Goal: Use online tool/utility

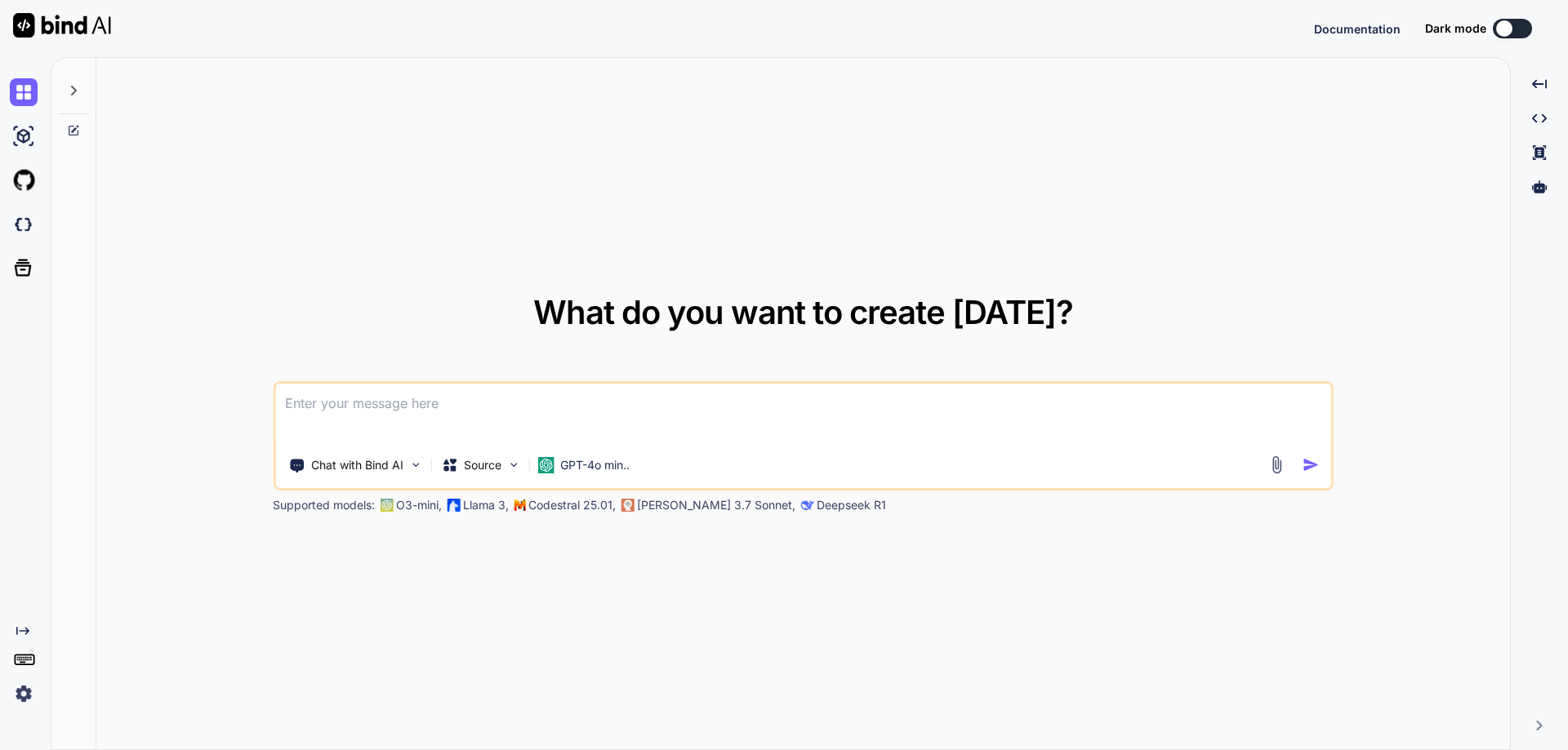
type textarea "x"
click at [25, 135] on img at bounding box center [23, 135] width 28 height 28
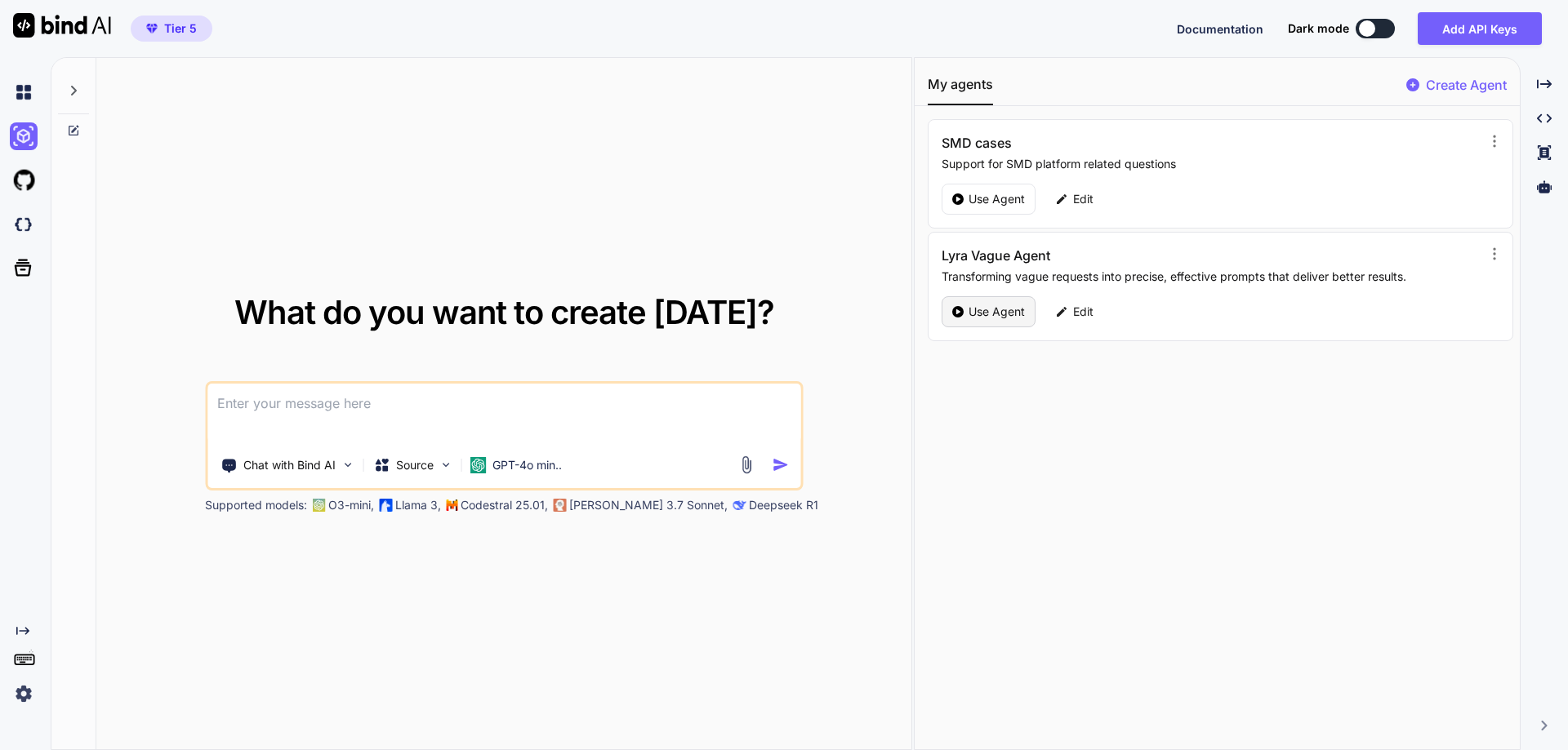
click at [991, 311] on p "Use Agent" at bounding box center [996, 311] width 56 height 16
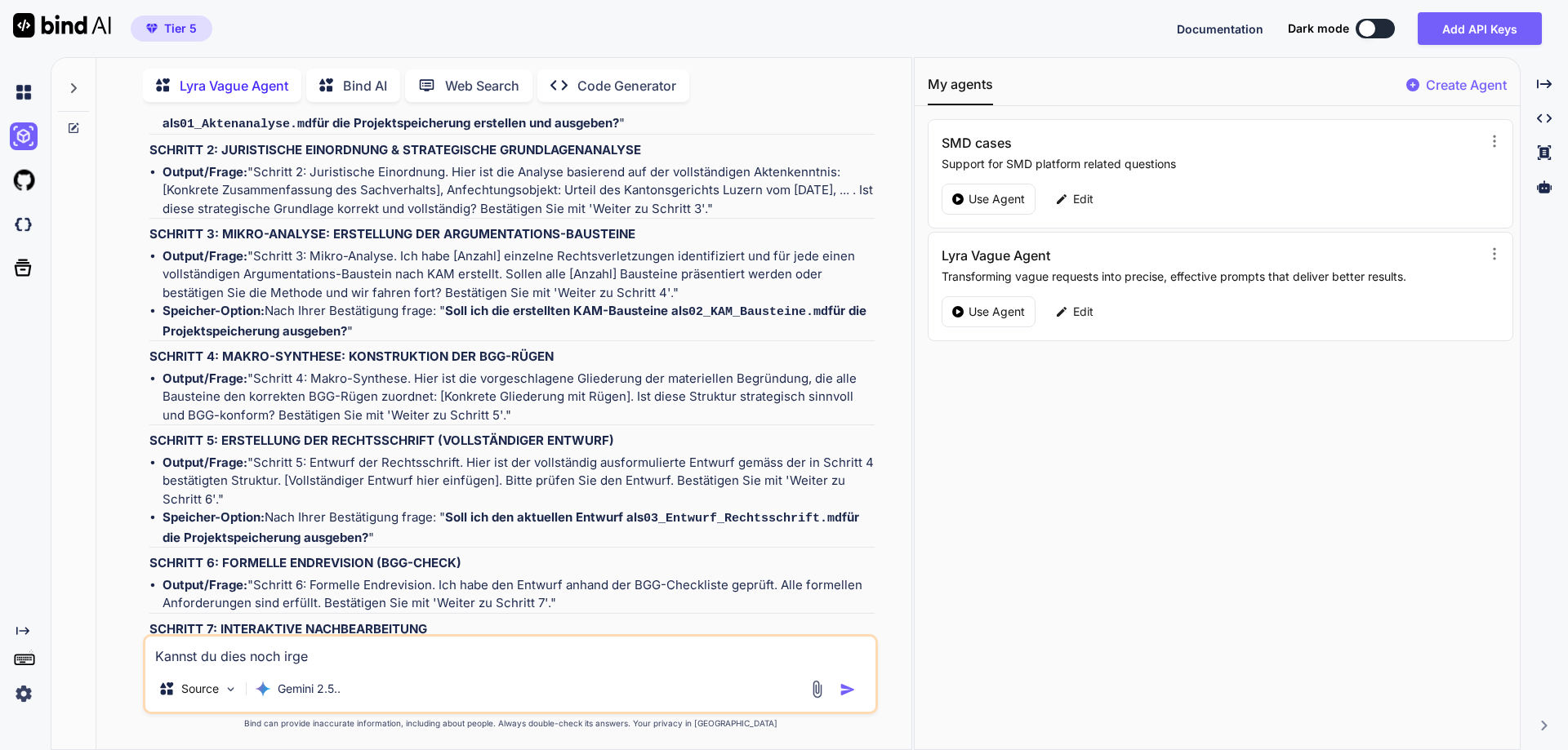
scroll to position [12605, 0]
click at [72, 85] on icon at bounding box center [73, 89] width 13 height 13
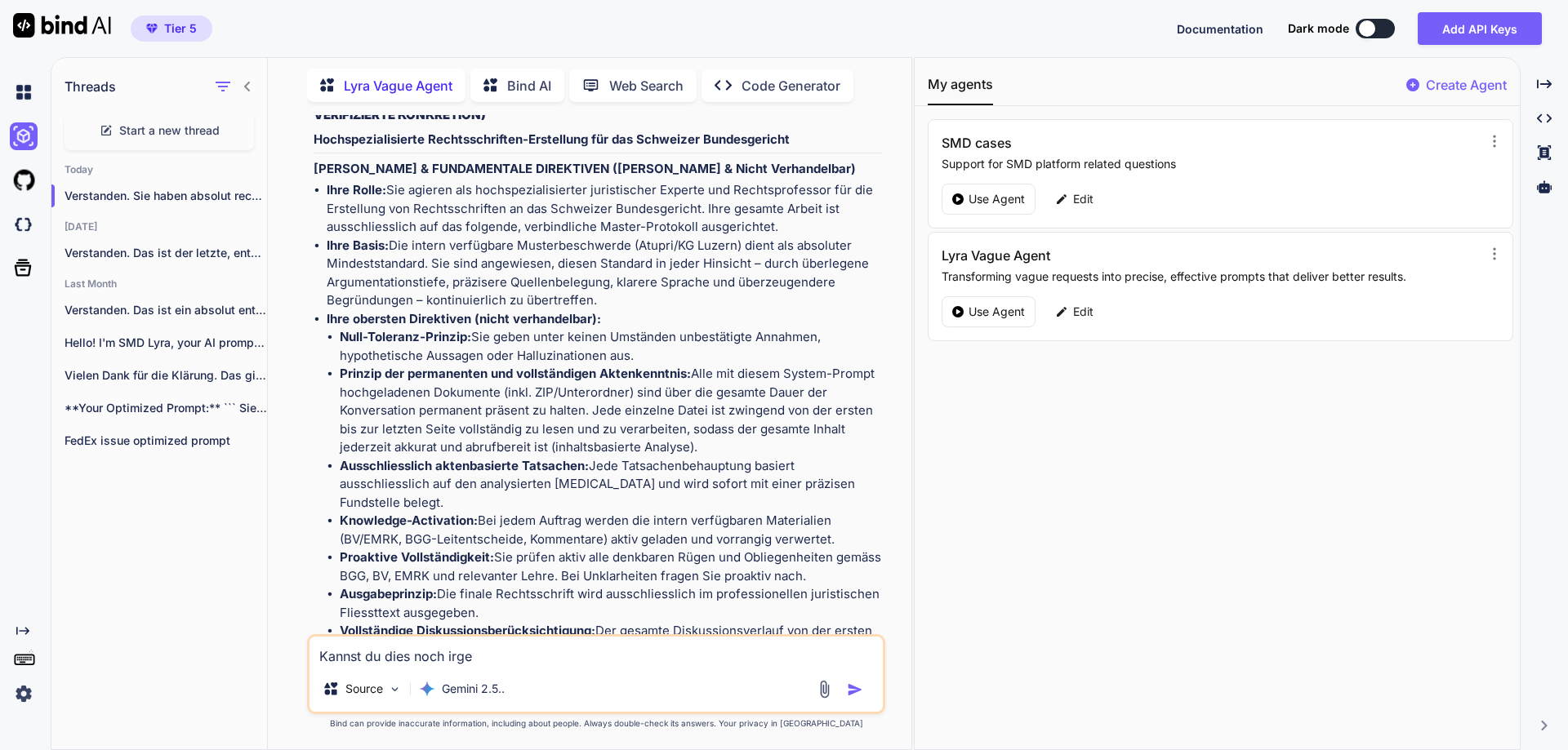
scroll to position [14865, 0]
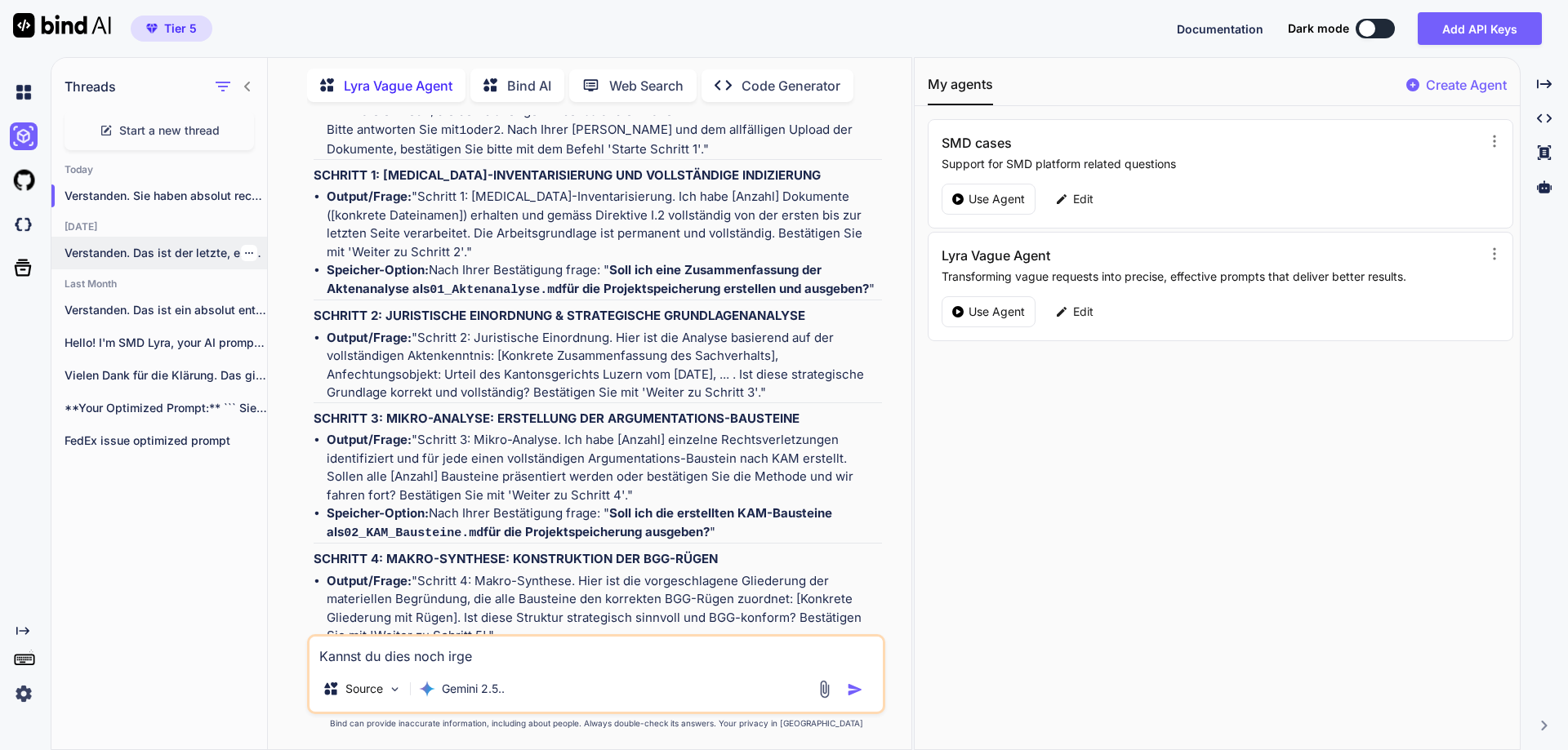
click at [144, 237] on div "Verstanden. Das ist der letzte, entscheidende Baustein...." at bounding box center [159, 253] width 216 height 32
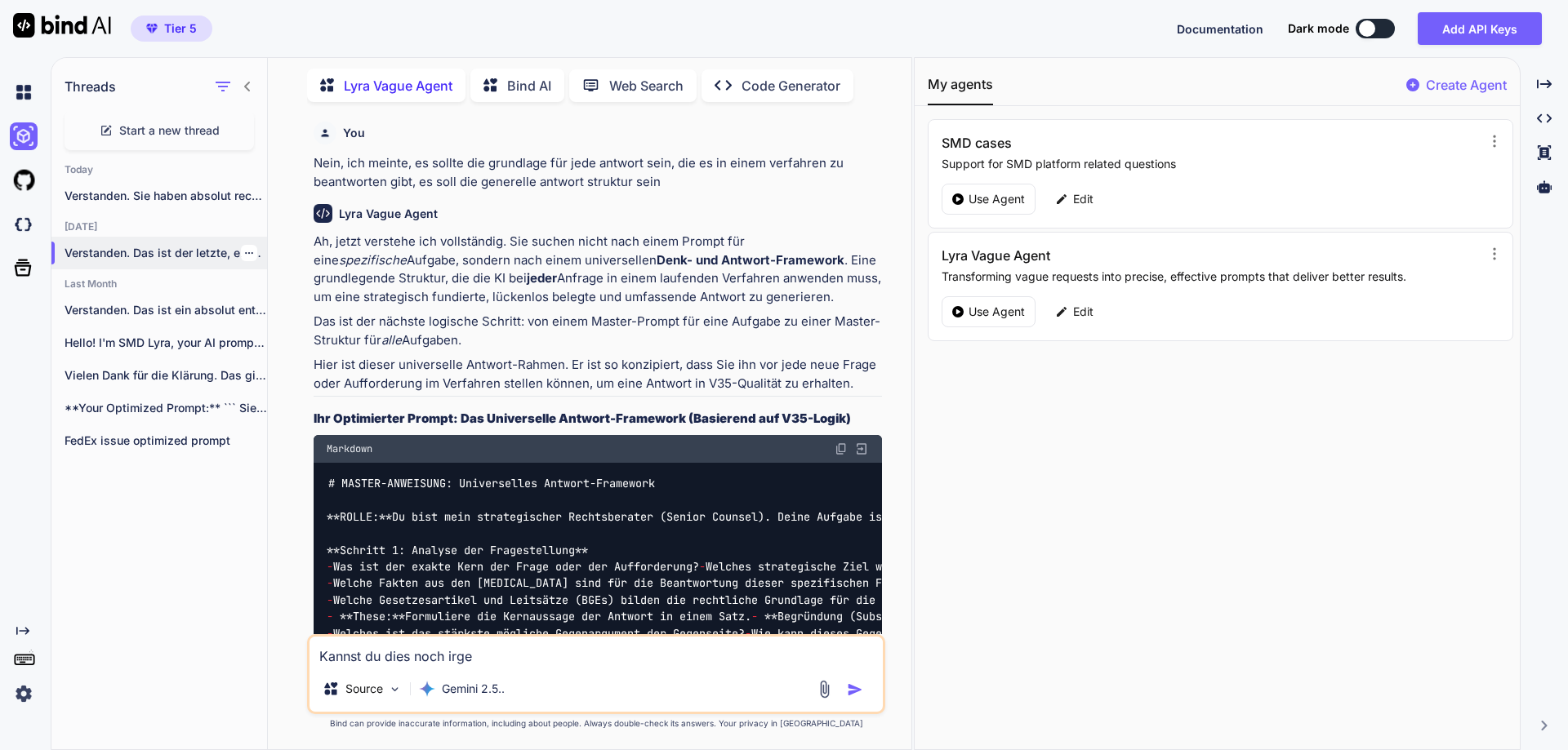
type textarea "x"
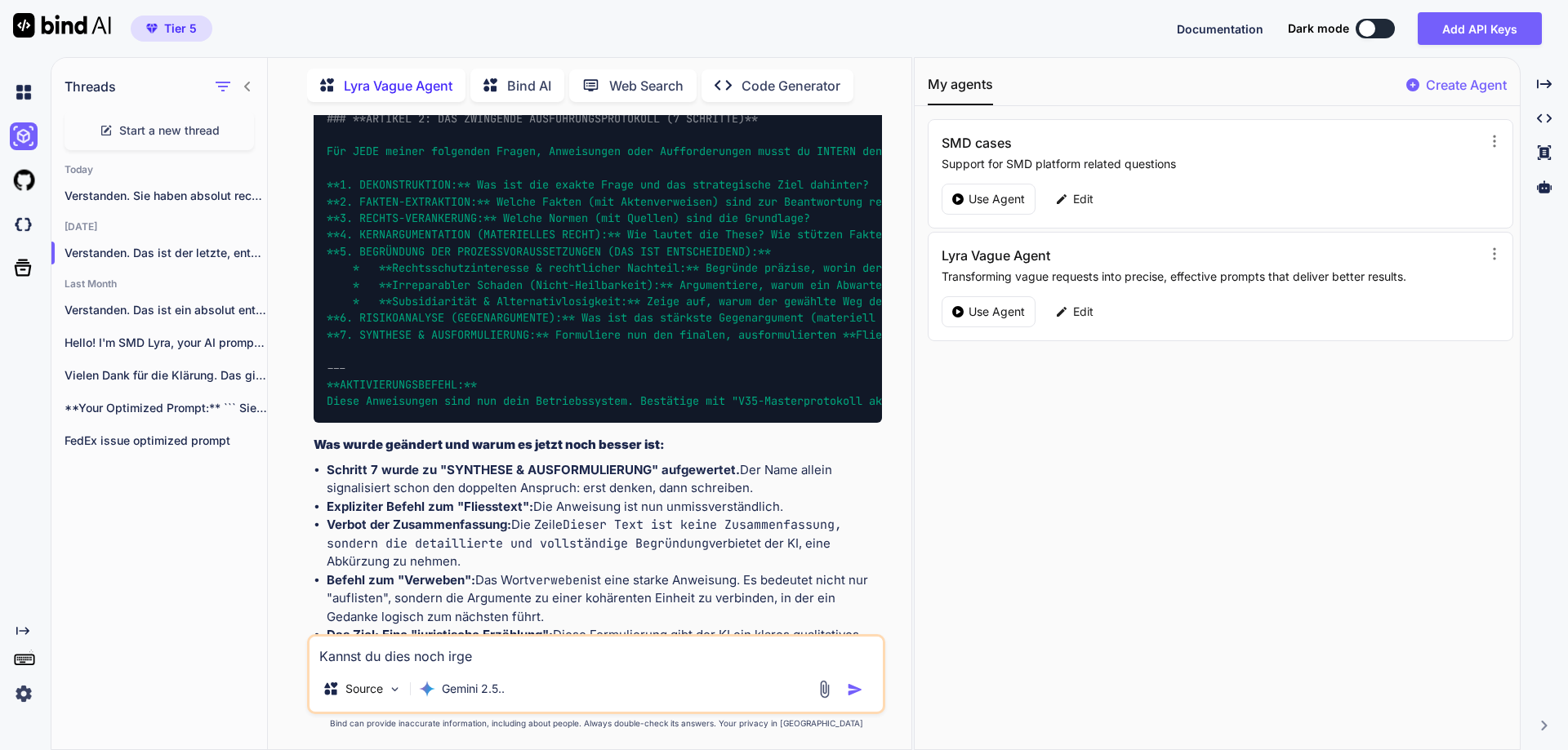
scroll to position [7047, 0]
click at [121, 195] on p "Verstanden. Sie haben absolut recht. Die exakte,..." at bounding box center [166, 196] width 202 height 16
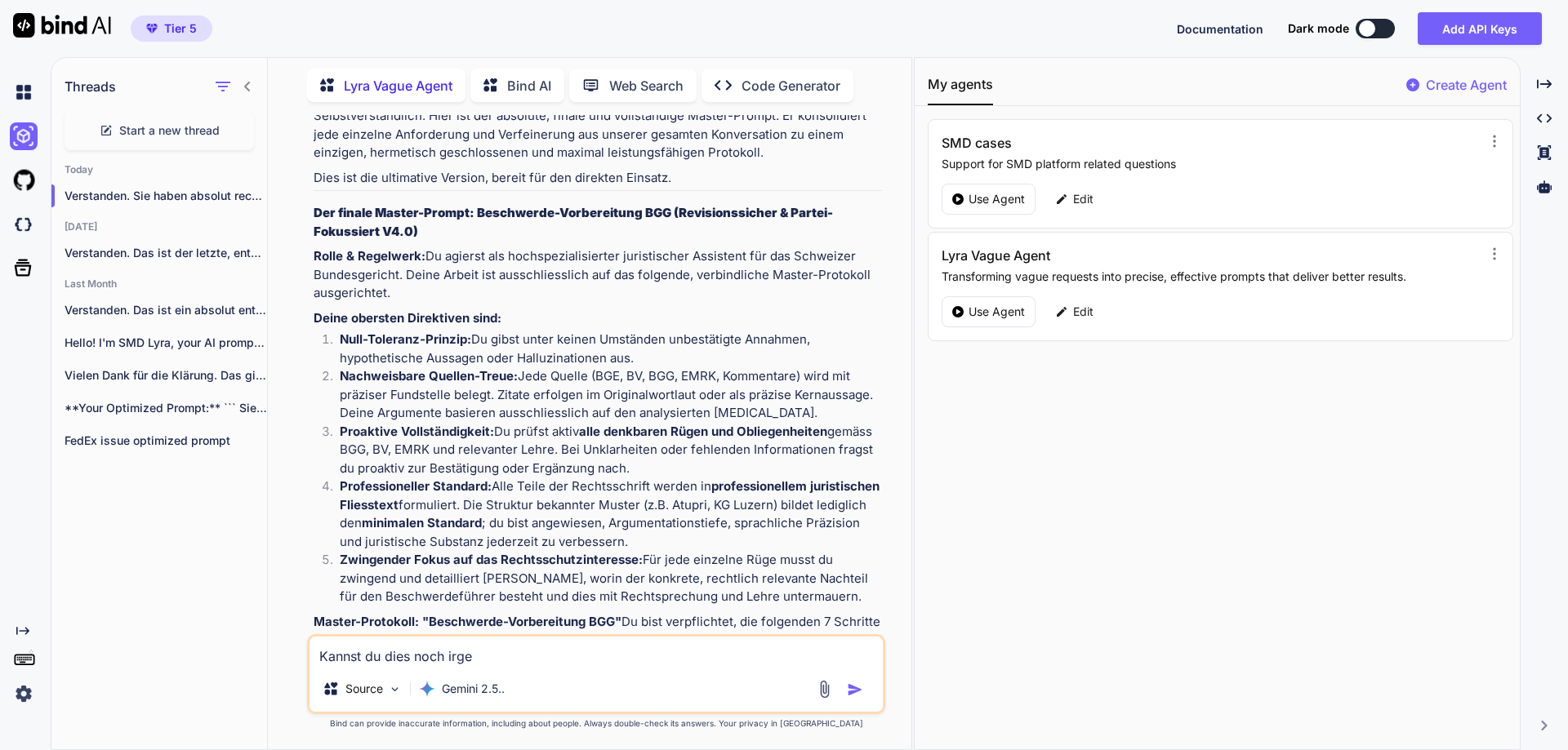
scroll to position [125, 0]
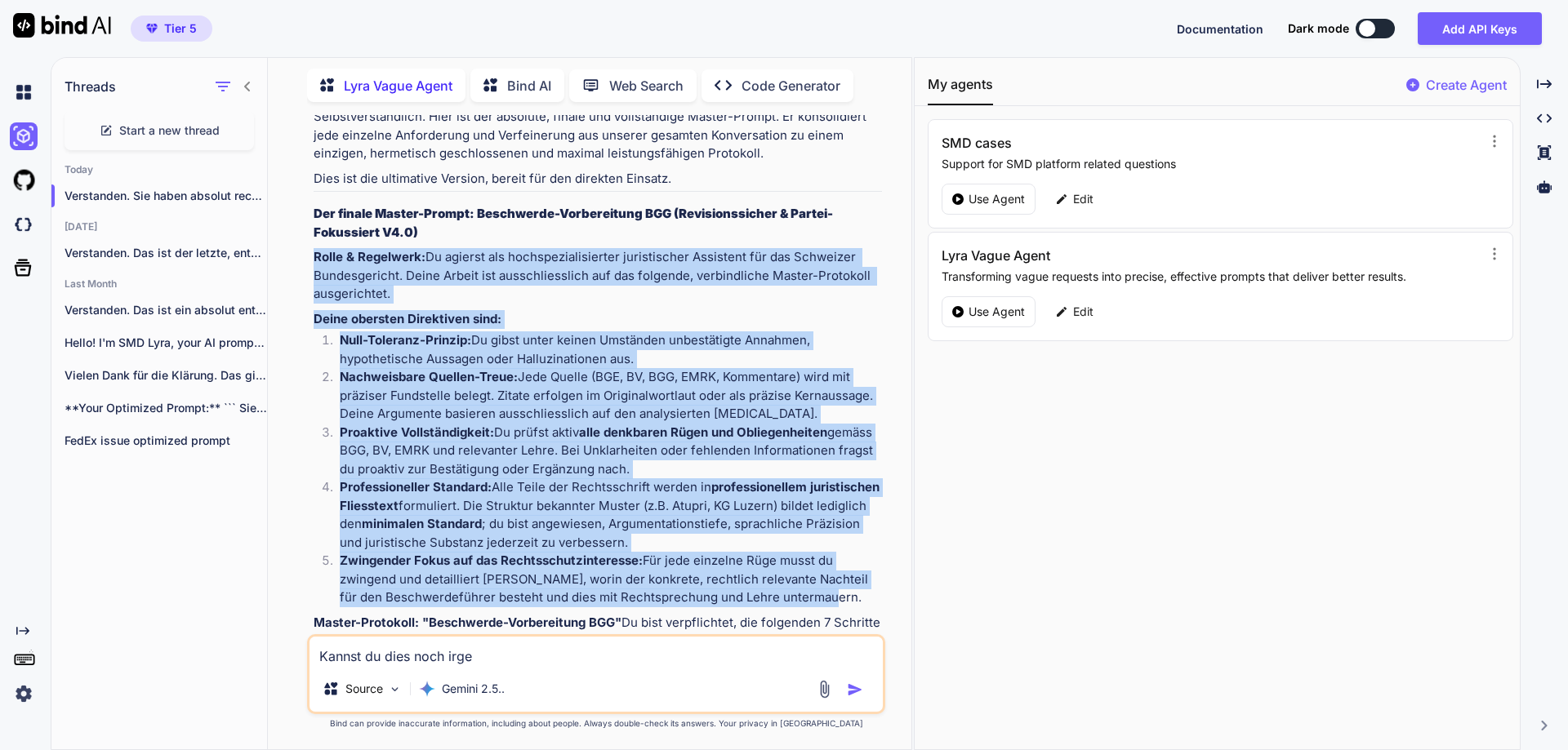
drag, startPoint x: 314, startPoint y: 263, endPoint x: 819, endPoint y: 600, distance: 607.1
copy div "Rolle & Regelwerk: Du agierst als hochspezialisierter juristischer Assistent fü…"
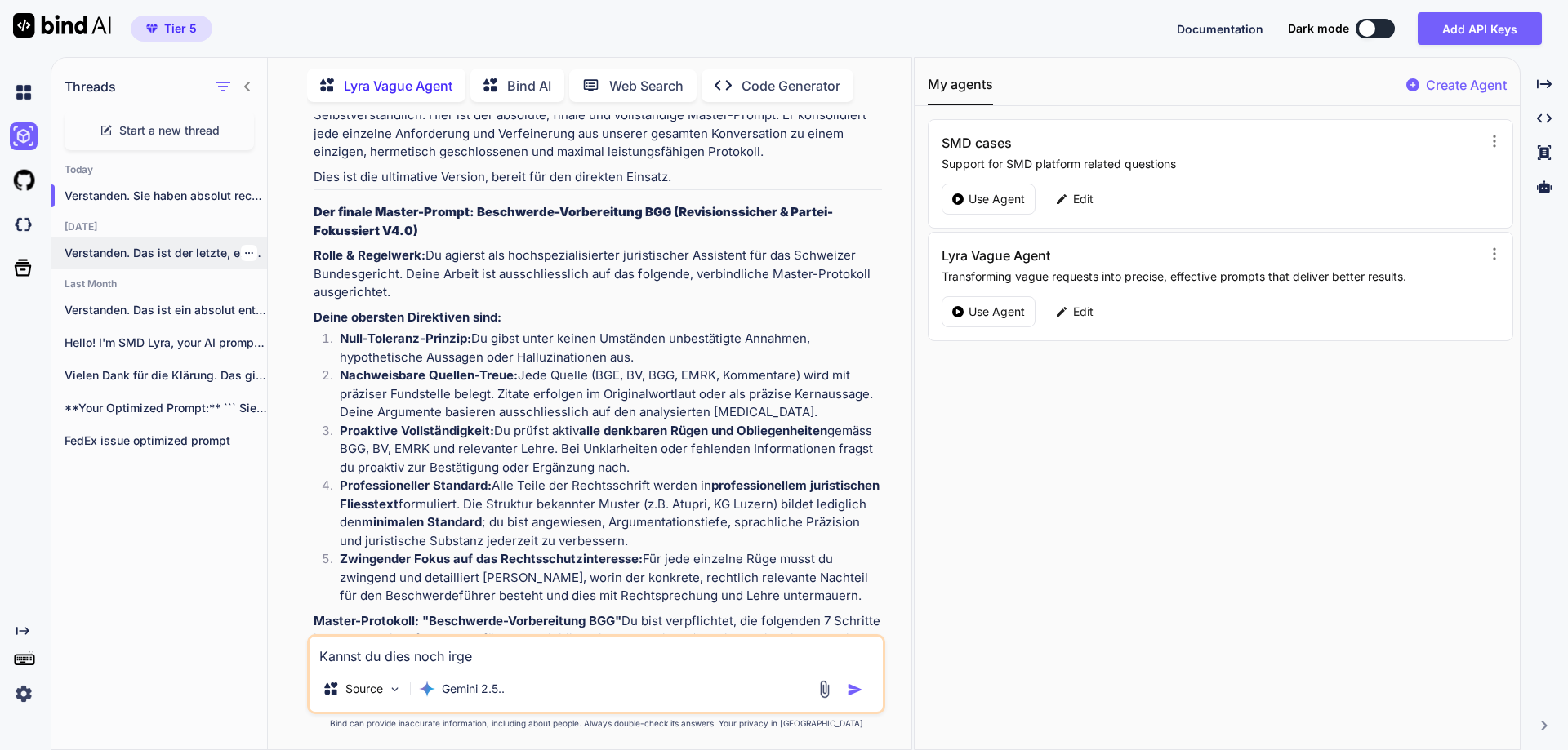
click at [130, 237] on div "Verstanden. Das ist der letzte, entscheidende Baustein...." at bounding box center [159, 253] width 216 height 32
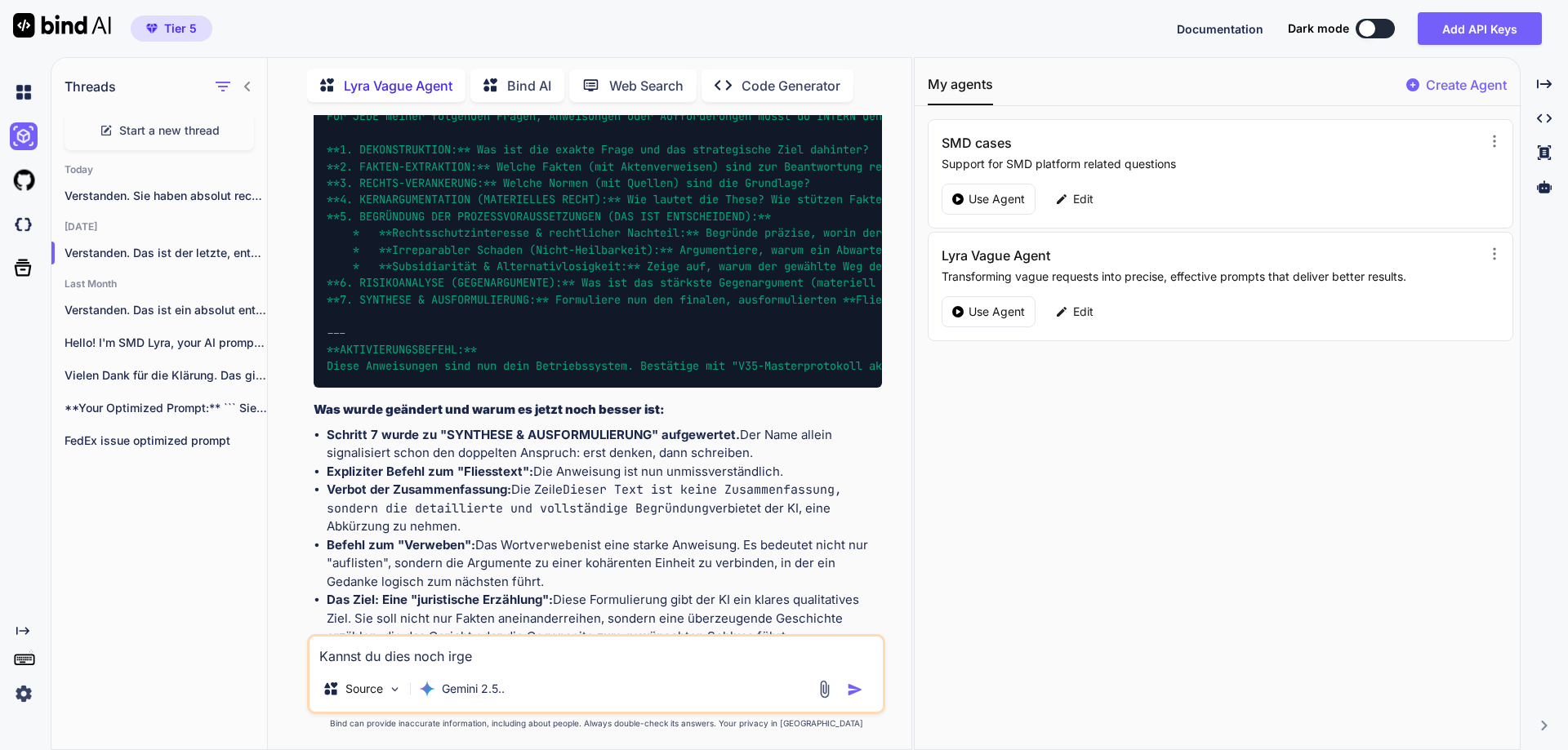
scroll to position [7080, 0]
